Goal: Task Accomplishment & Management: Manage account settings

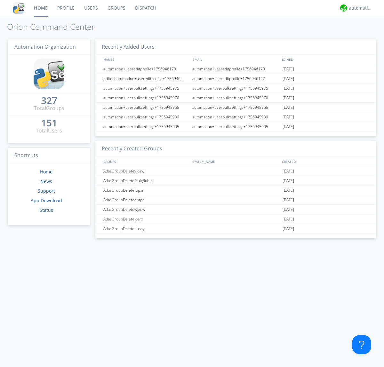
click at [91, 8] on link "Users" at bounding box center [90, 8] width 23 height 16
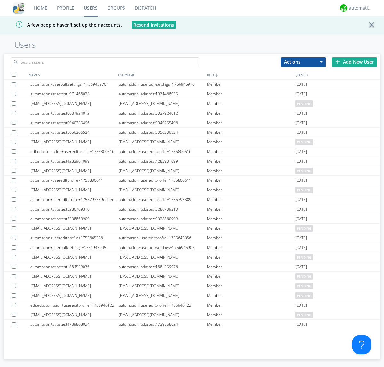
click at [355, 62] on div "Add New User" at bounding box center [354, 62] width 45 height 10
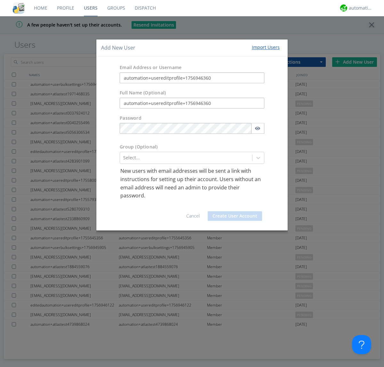
type input "automation+usereditprofile+1756946360"
click at [235, 216] on button "Create User Account" at bounding box center [235, 216] width 54 height 10
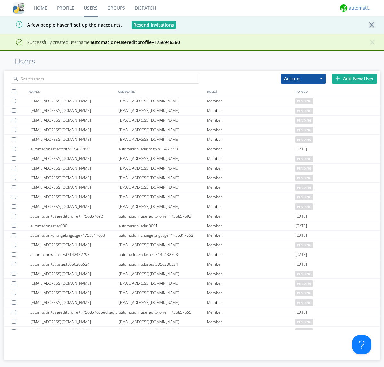
click at [359, 8] on div "automation+atlas" at bounding box center [361, 8] width 24 height 6
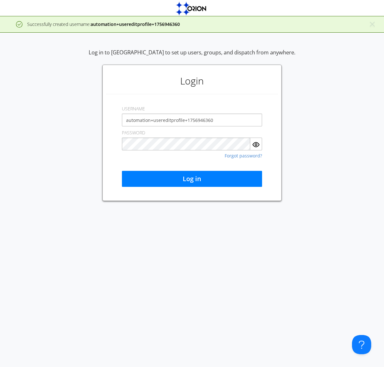
type input "automation+usereditprofile+1756946360"
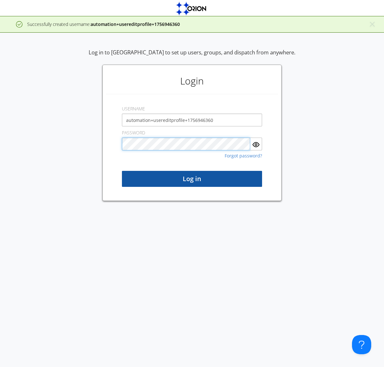
click at [192, 179] on button "Log in" at bounding box center [192, 179] width 140 height 16
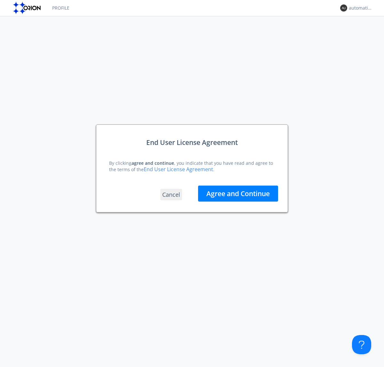
click at [238, 193] on button "Agree and Continue" at bounding box center [238, 194] width 80 height 16
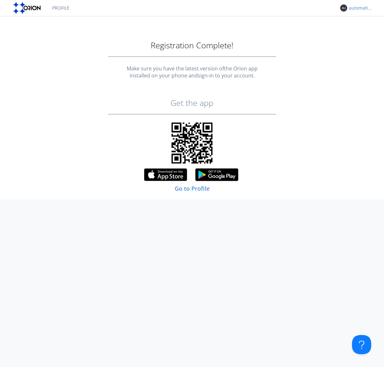
click at [359, 8] on div "automation+usereditprofile+1756946360" at bounding box center [361, 8] width 24 height 6
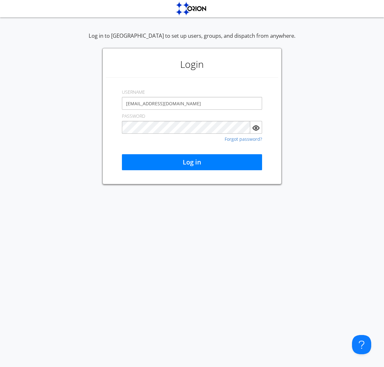
type input "[EMAIL_ADDRESS][DOMAIN_NAME]"
click at [192, 162] on button "Log in" at bounding box center [192, 162] width 140 height 16
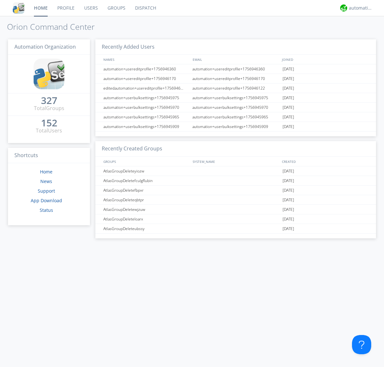
click at [91, 8] on link "Users" at bounding box center [90, 8] width 23 height 16
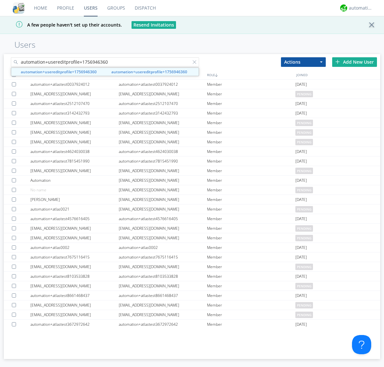
type input "automation+usereditprofile+1756946360"
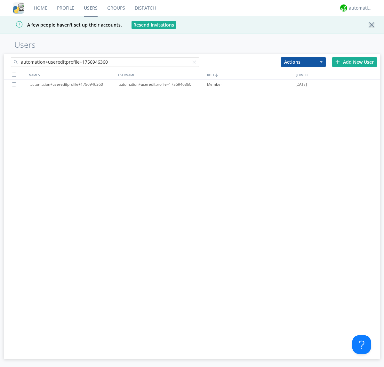
click at [163, 84] on div "automation+usereditprofile+1756946360" at bounding box center [163, 85] width 88 height 10
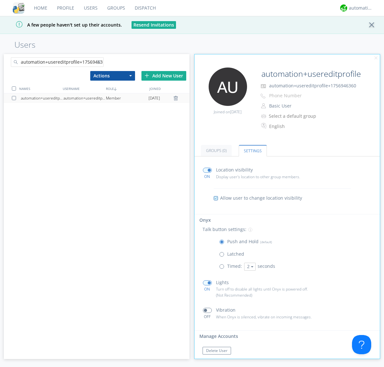
click at [220, 360] on button "Reset Password" at bounding box center [220, 364] width 35 height 8
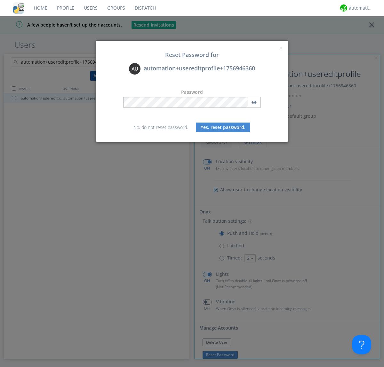
click at [223, 127] on button "Yes, reset password." at bounding box center [223, 128] width 54 height 10
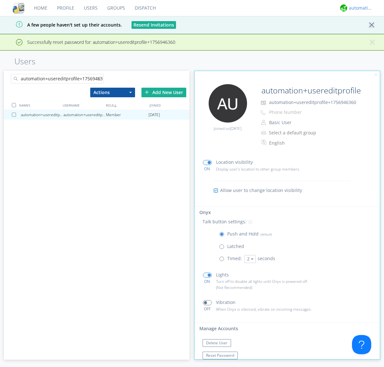
click at [359, 8] on div "automation+atlas" at bounding box center [361, 8] width 24 height 6
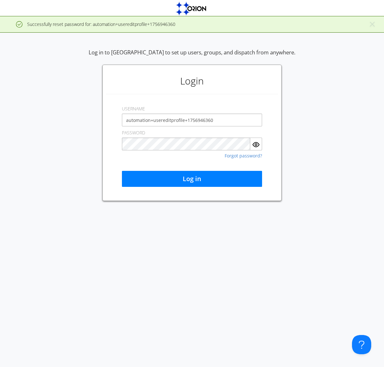
type input "automation+usereditprofile+1756946360"
click at [192, 179] on button "Log in" at bounding box center [192, 179] width 140 height 16
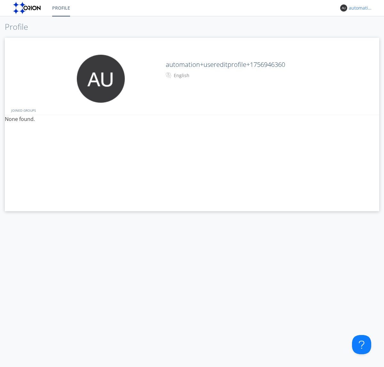
click at [359, 8] on div "automation+usereditprofile+1756946360" at bounding box center [361, 8] width 24 height 6
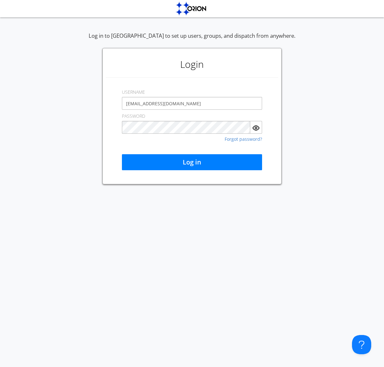
type input "[EMAIL_ADDRESS][DOMAIN_NAME]"
click at [192, 162] on button "Log in" at bounding box center [192, 162] width 140 height 16
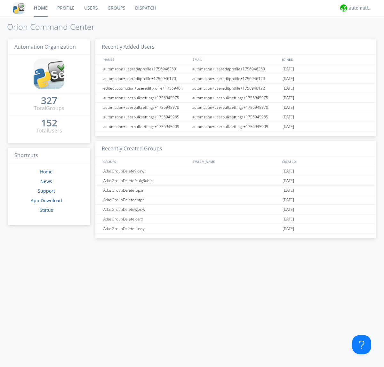
click at [91, 8] on link "Users" at bounding box center [90, 8] width 23 height 16
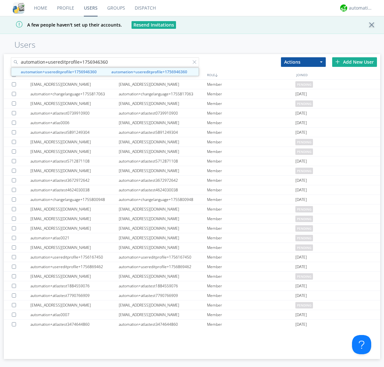
type input "automation+usereditprofile+1756946360"
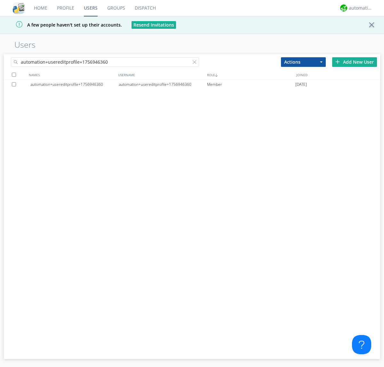
click at [15, 84] on div at bounding box center [15, 84] width 6 height 4
click at [304, 62] on button "Actions" at bounding box center [303, 62] width 45 height 10
click at [0, 0] on link "Delete User" at bounding box center [0, 0] width 0 height 0
